Goal: Check status

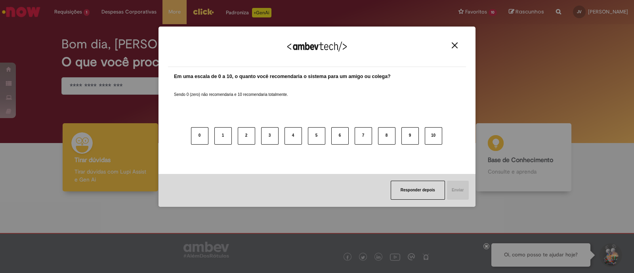
click at [452, 46] on img "Close" at bounding box center [455, 45] width 6 height 6
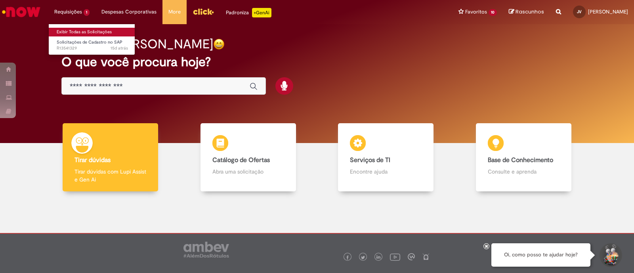
click at [80, 31] on link "Exibir Todas as Solicitações" at bounding box center [92, 32] width 87 height 9
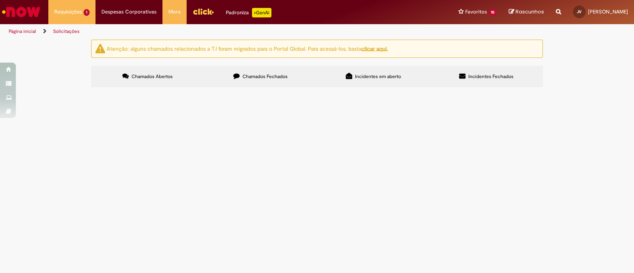
click at [254, 76] on span "Chamados Fechados" at bounding box center [264, 76] width 45 height 6
click at [158, 77] on span "Chamados Abertos" at bounding box center [152, 76] width 41 height 6
click at [0, 0] on span "Conforme orientado pela [PERSON_NAME] coloquei X nas infos do chamado e preench…" at bounding box center [0, 0] width 0 height 0
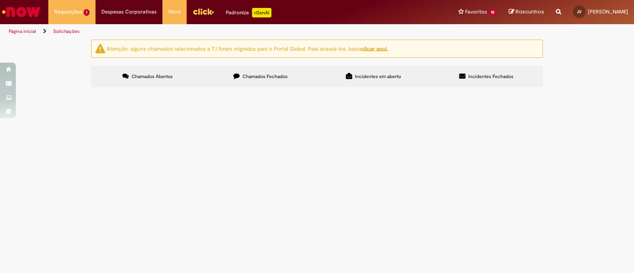
click at [0, 0] on span "Conforme orientado pela [PERSON_NAME] coloquei X nas infos do chamado e preench…" at bounding box center [0, 0] width 0 height 0
click at [0, 0] on td "Solicitações de Cadastro no SAP" at bounding box center [0, 0] width 0 height 0
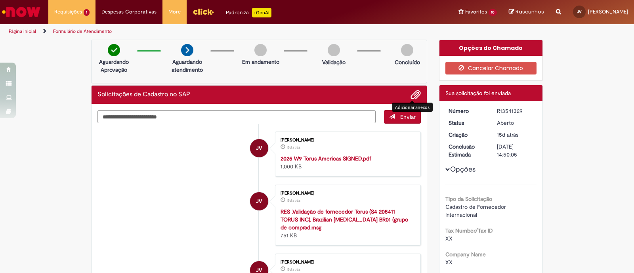
click at [411, 96] on span "Adicionar anexos" at bounding box center [416, 95] width 10 height 10
click at [411, 95] on span "Adicionar anexos" at bounding box center [416, 95] width 10 height 10
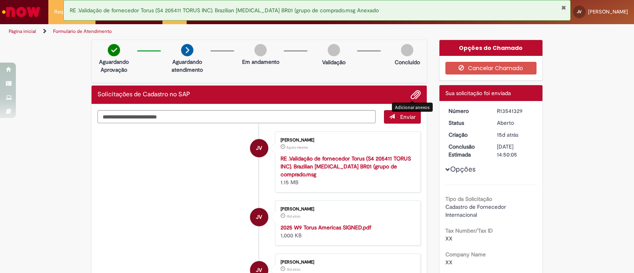
click at [352, 162] on strong "RE .Validação de fornecedor Torus (S4 205411 TORUS INC). Brazilian [MEDICAL_DAT…" at bounding box center [346, 166] width 130 height 23
